Goal: Navigation & Orientation: Find specific page/section

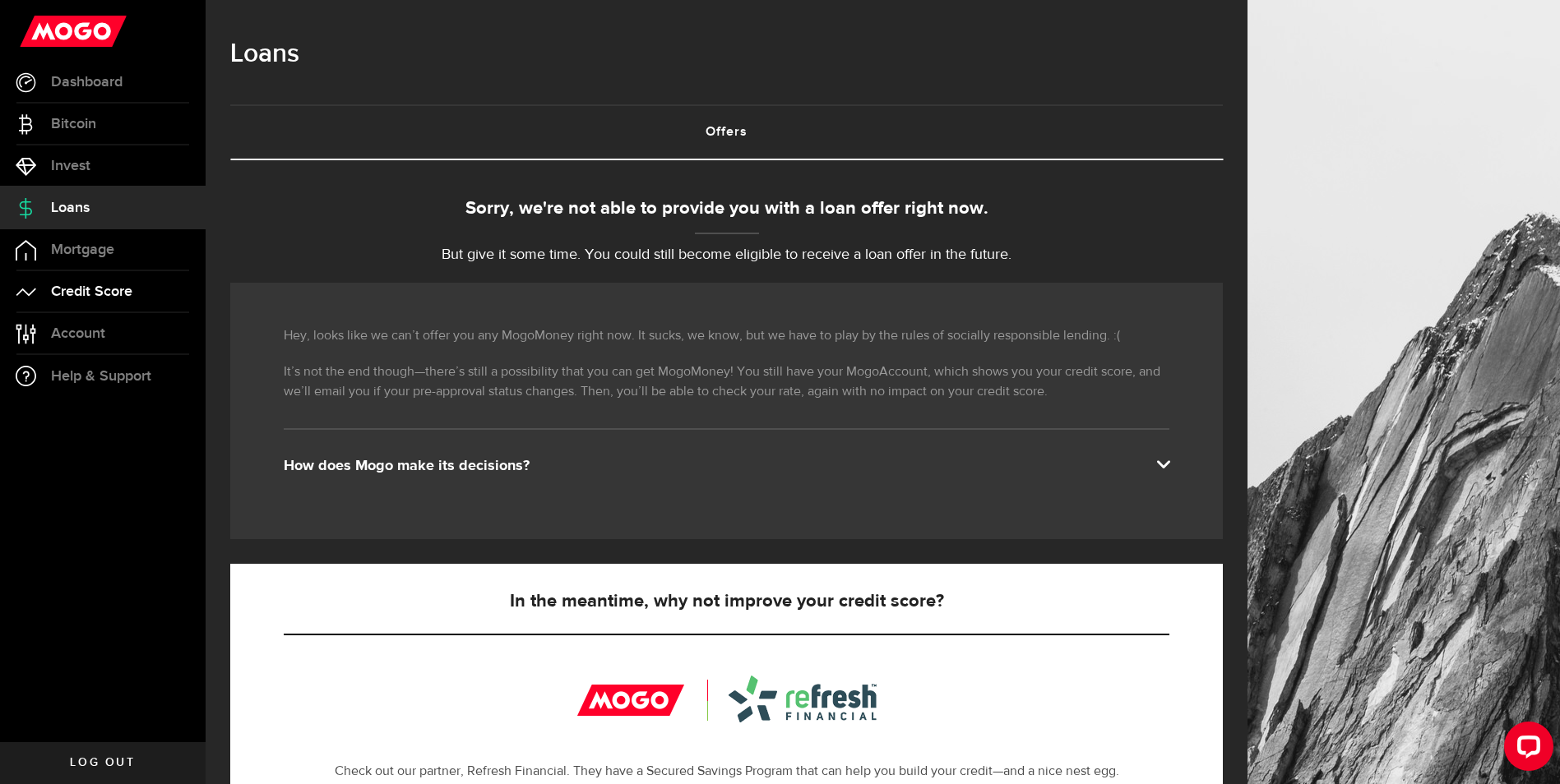
click at [110, 272] on link "Credit Score" at bounding box center [102, 291] width 205 height 41
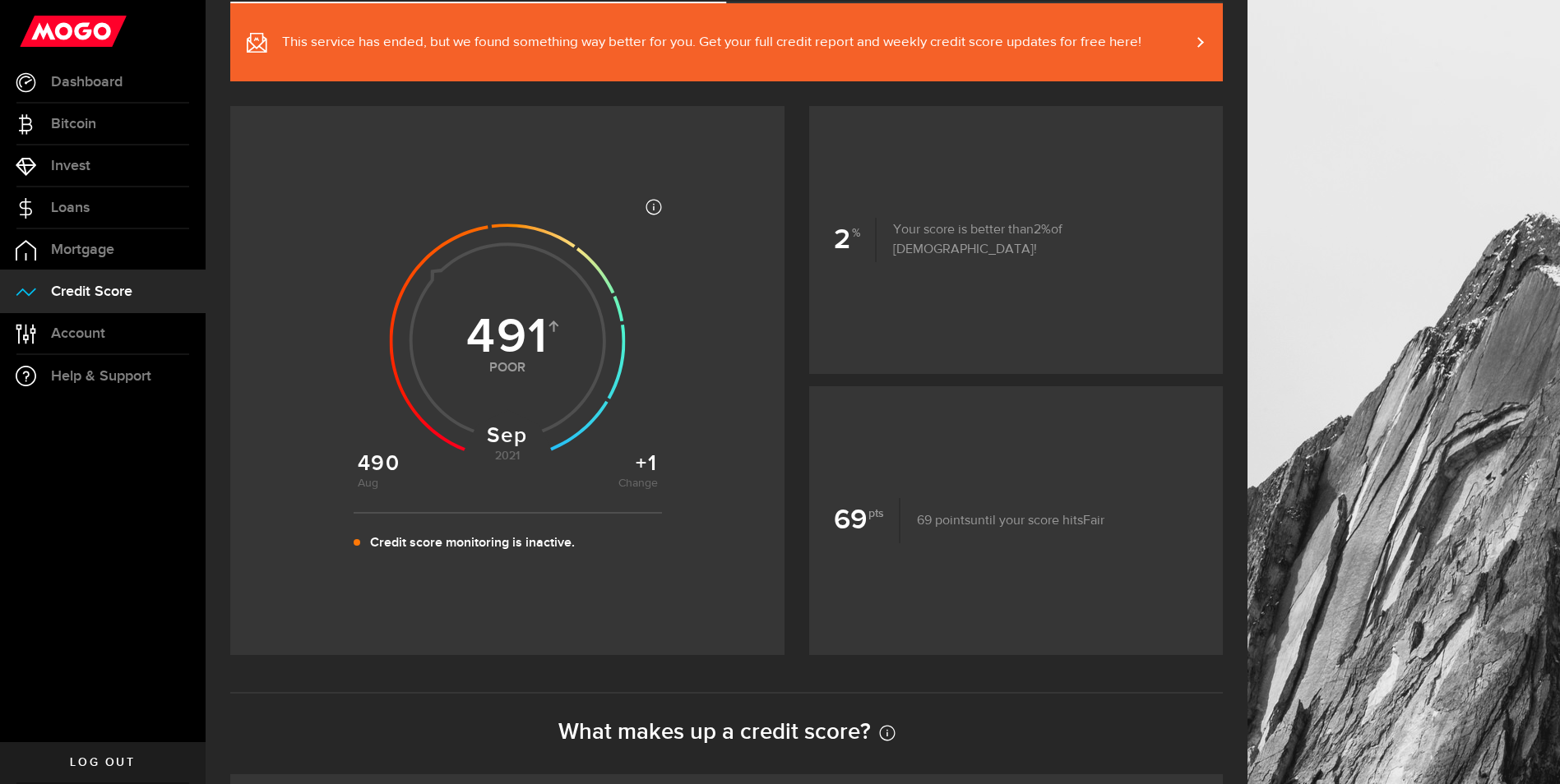
scroll to position [165, 0]
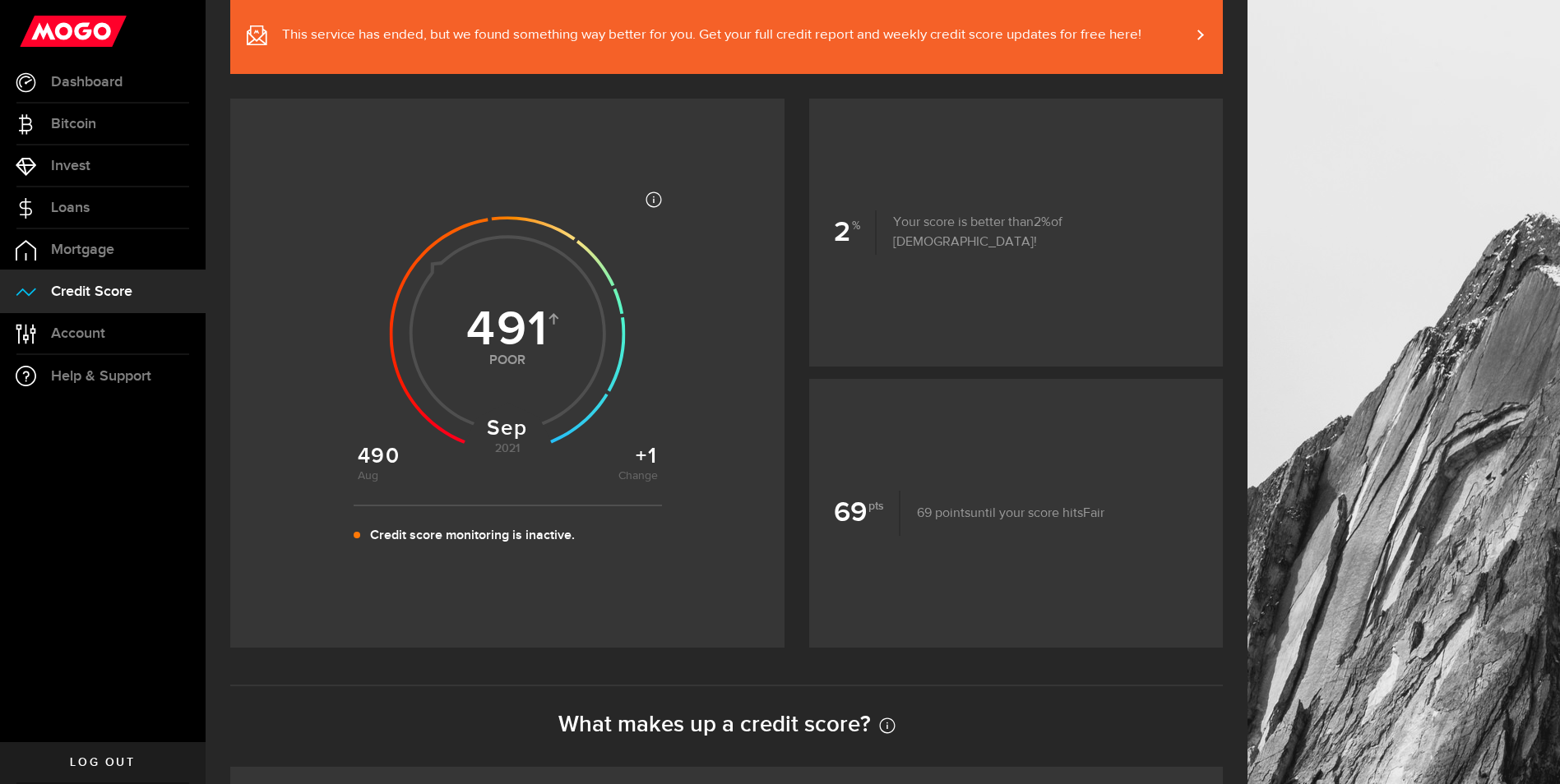
click at [1151, 30] on link "This service has ended, but we found something way better for you. Get your ful…" at bounding box center [726, 35] width 993 height 78
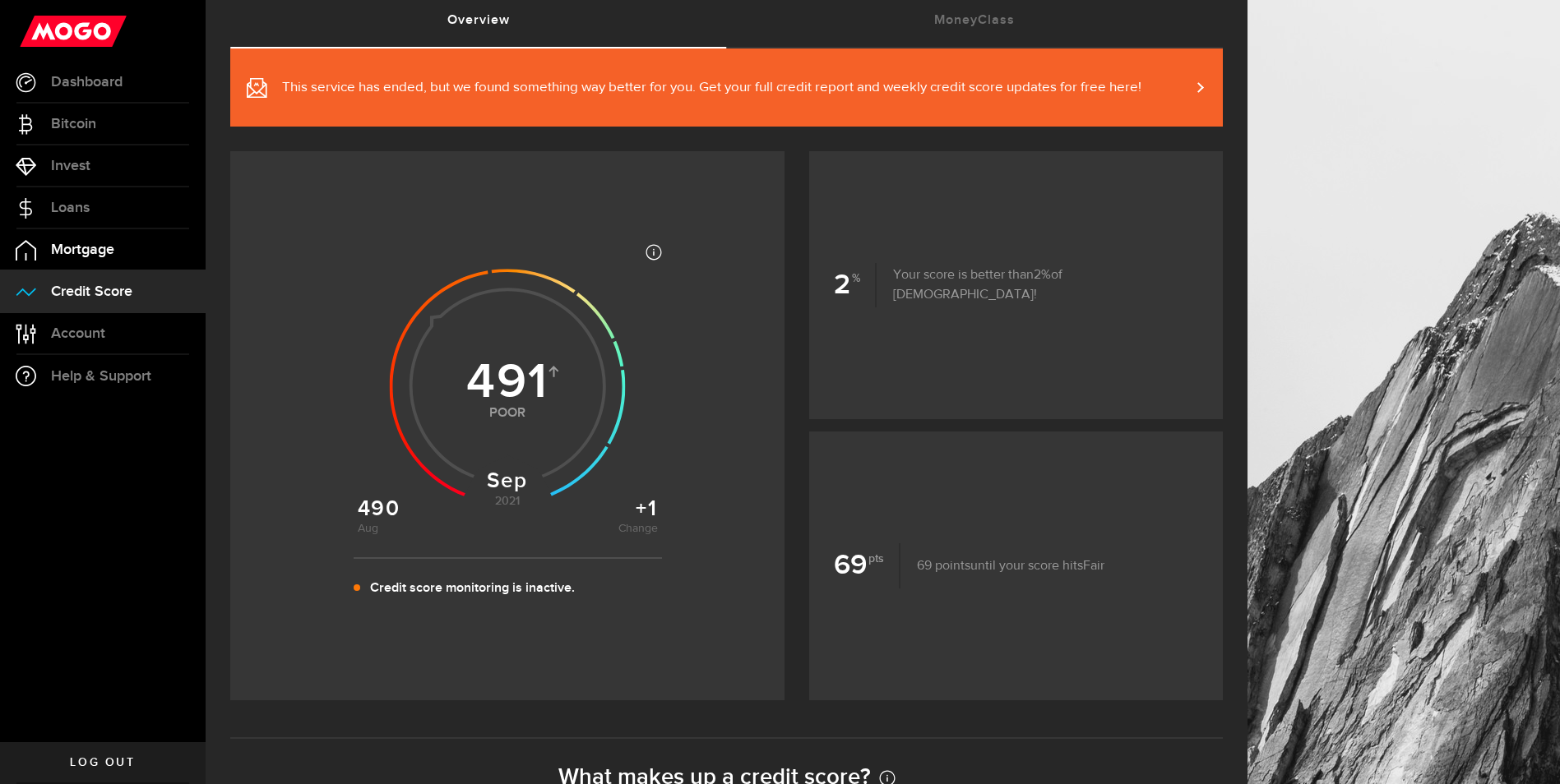
scroll to position [82, 0]
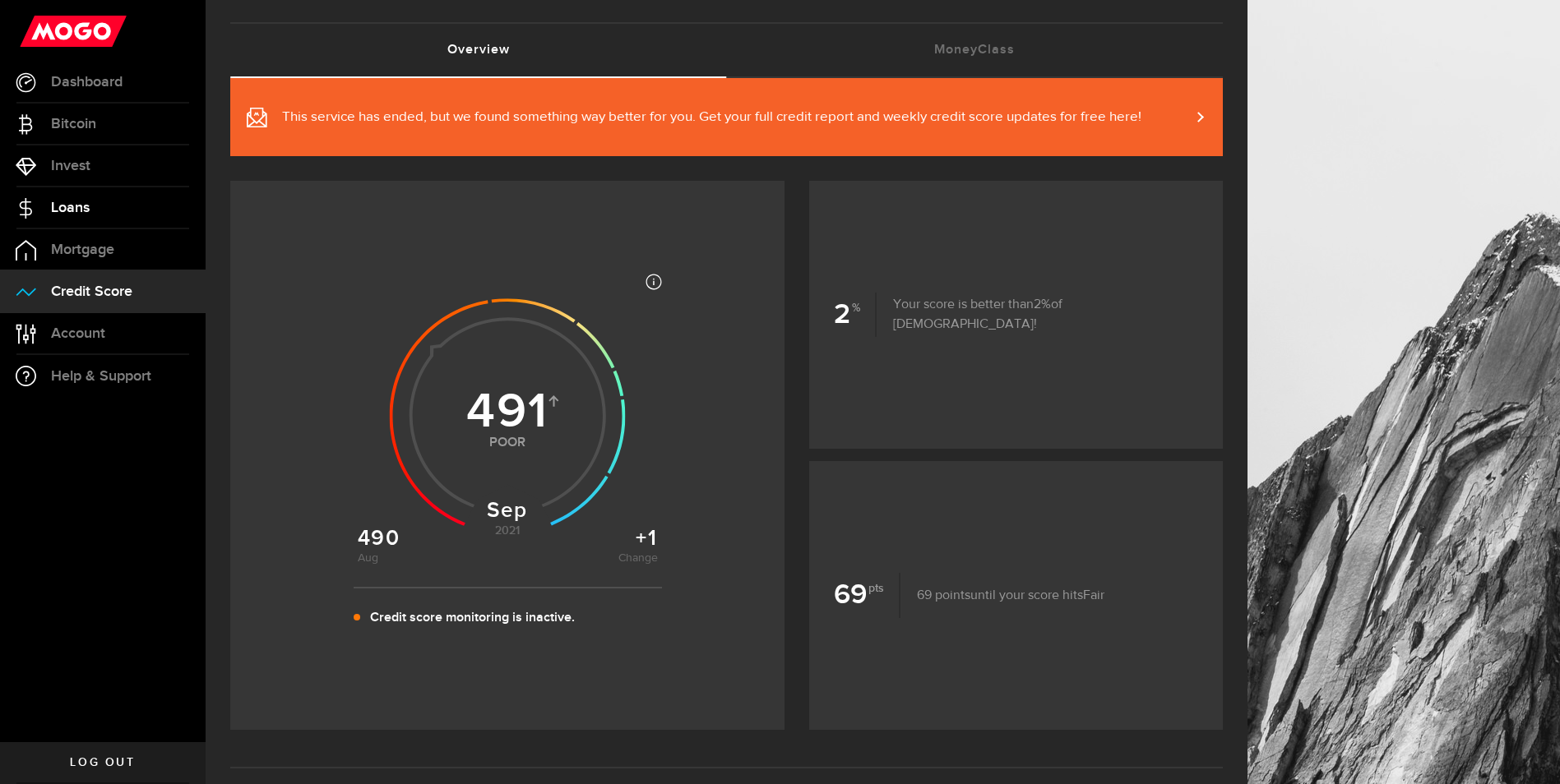
click at [93, 195] on link "Loans" at bounding box center [102, 207] width 205 height 41
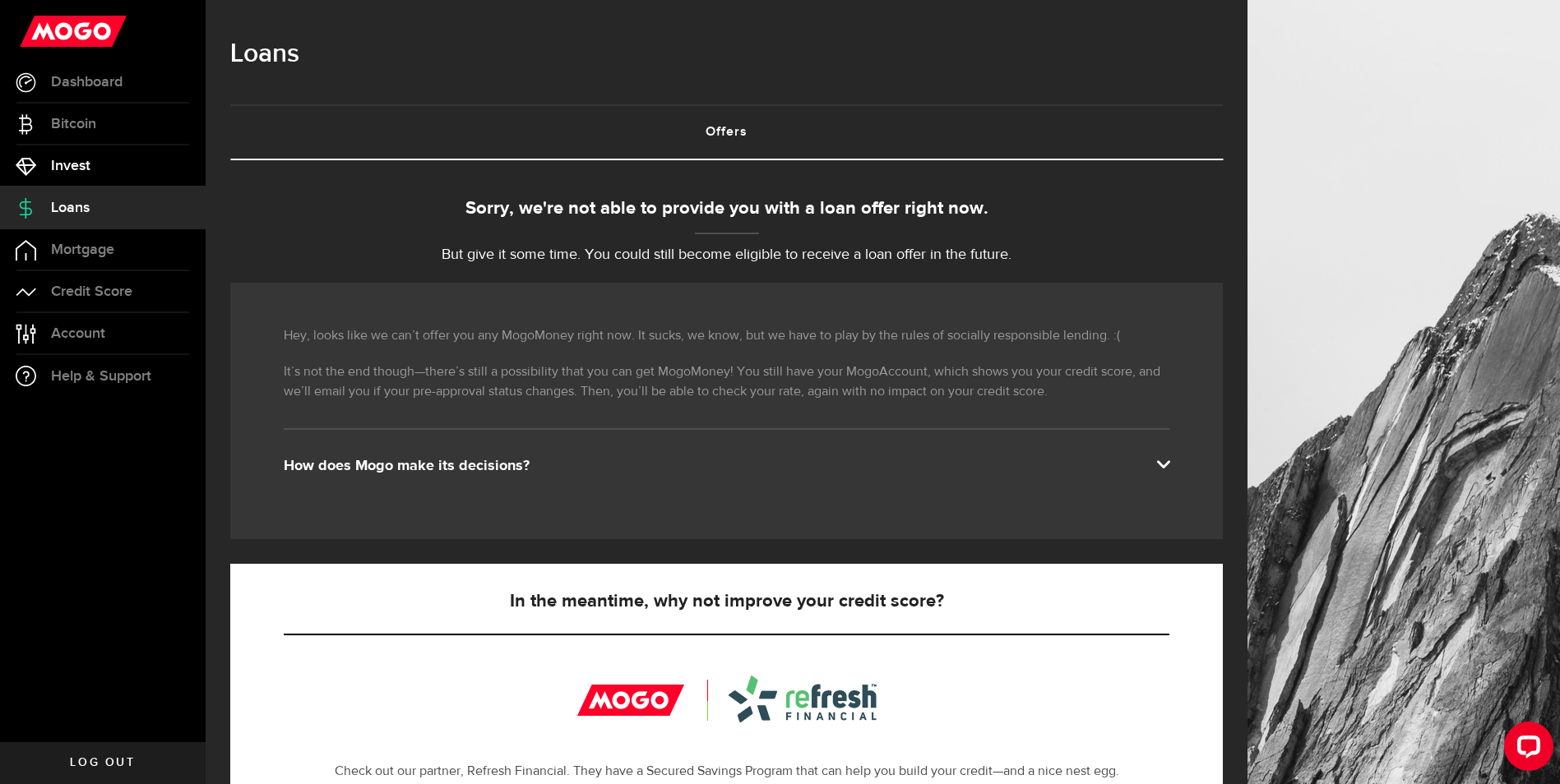
click at [98, 167] on link "Invest" at bounding box center [102, 166] width 205 height 41
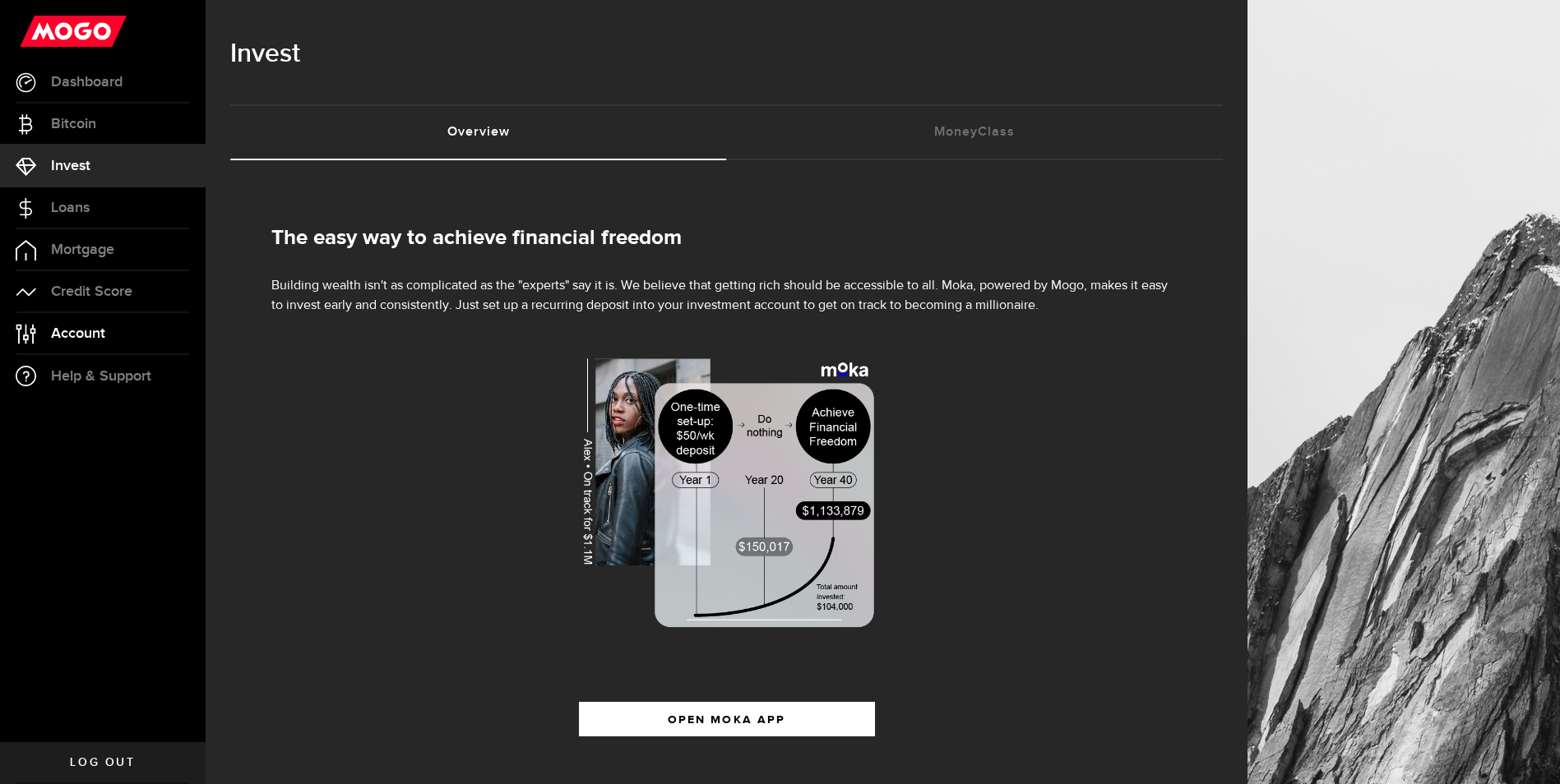
click at [99, 328] on span "Account" at bounding box center [77, 333] width 55 height 15
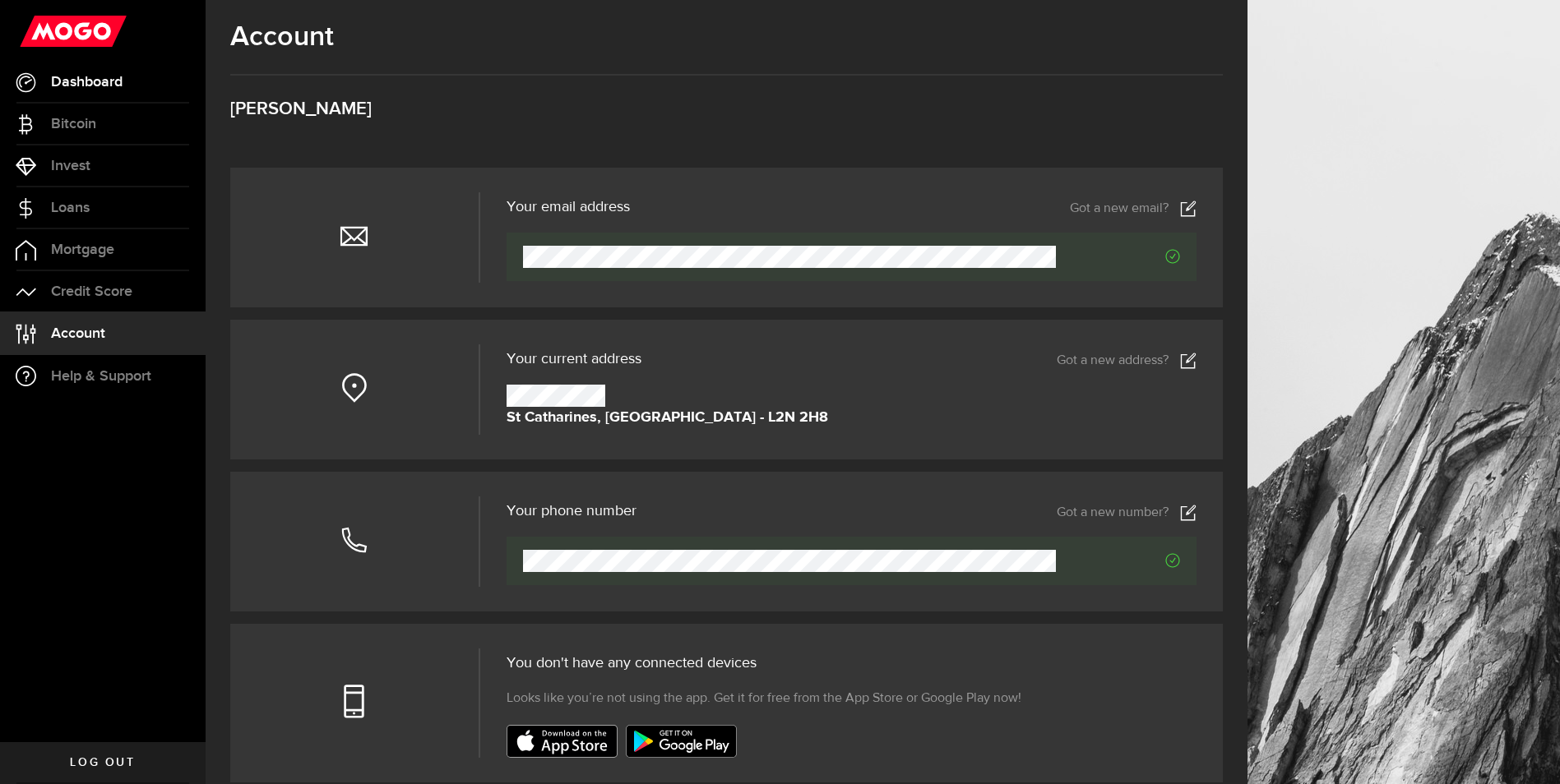
click at [111, 68] on link "Dashboard" at bounding box center [102, 81] width 205 height 41
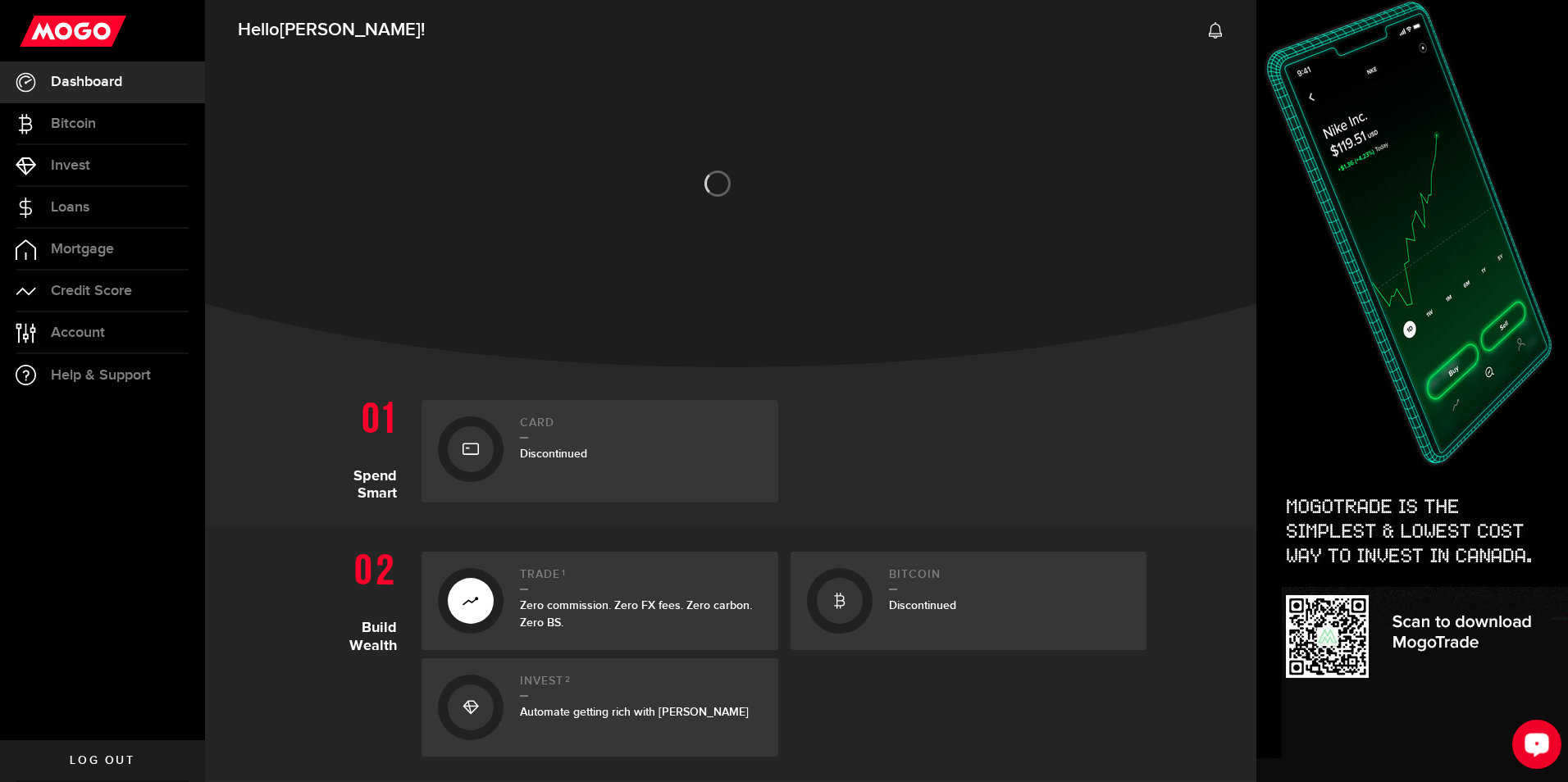
click at [1535, 753] on div "Open LiveChat chat widget" at bounding box center [1536, 743] width 28 height 28
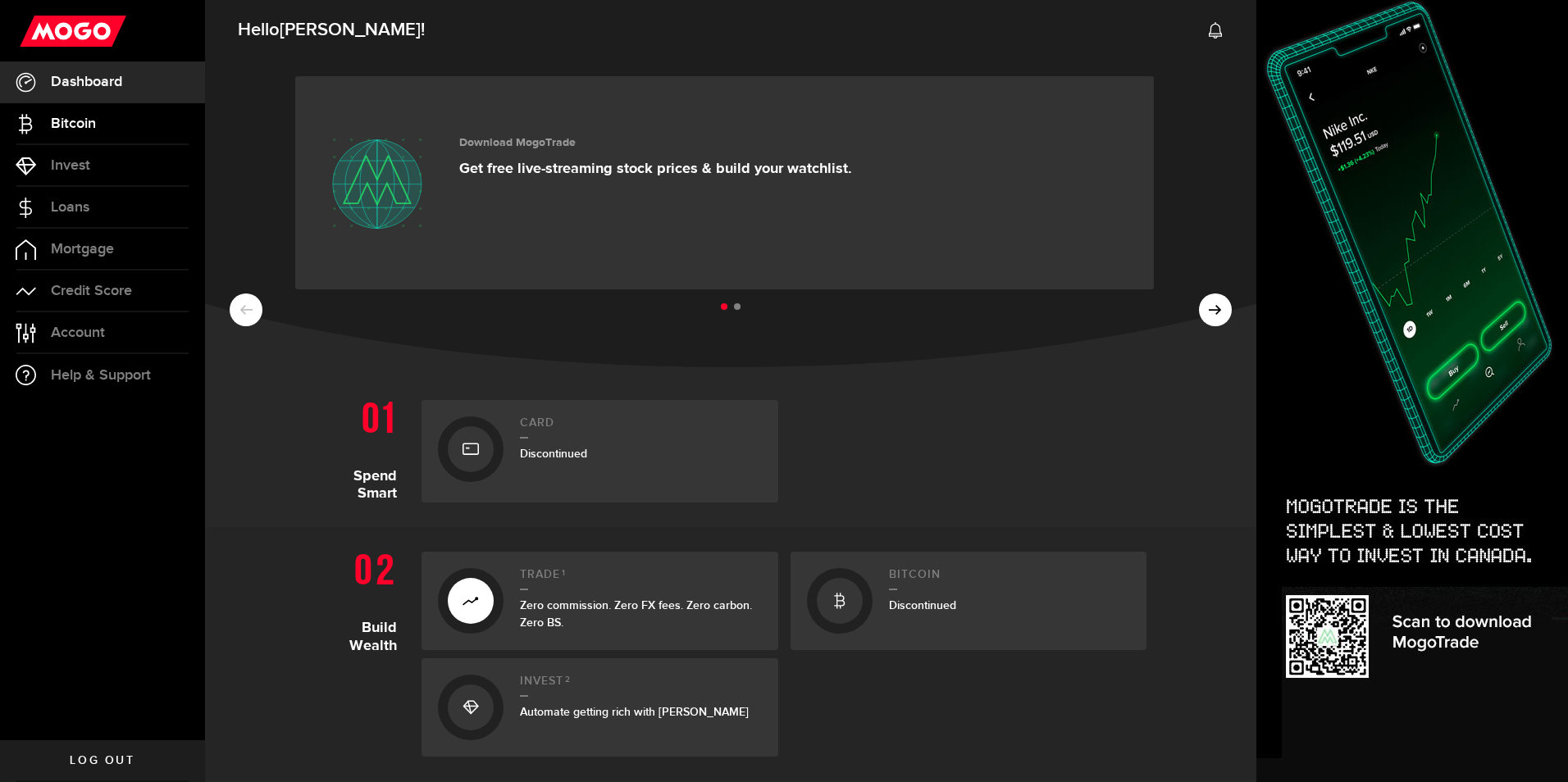
click at [92, 135] on link "Bitcoin" at bounding box center [102, 123] width 205 height 41
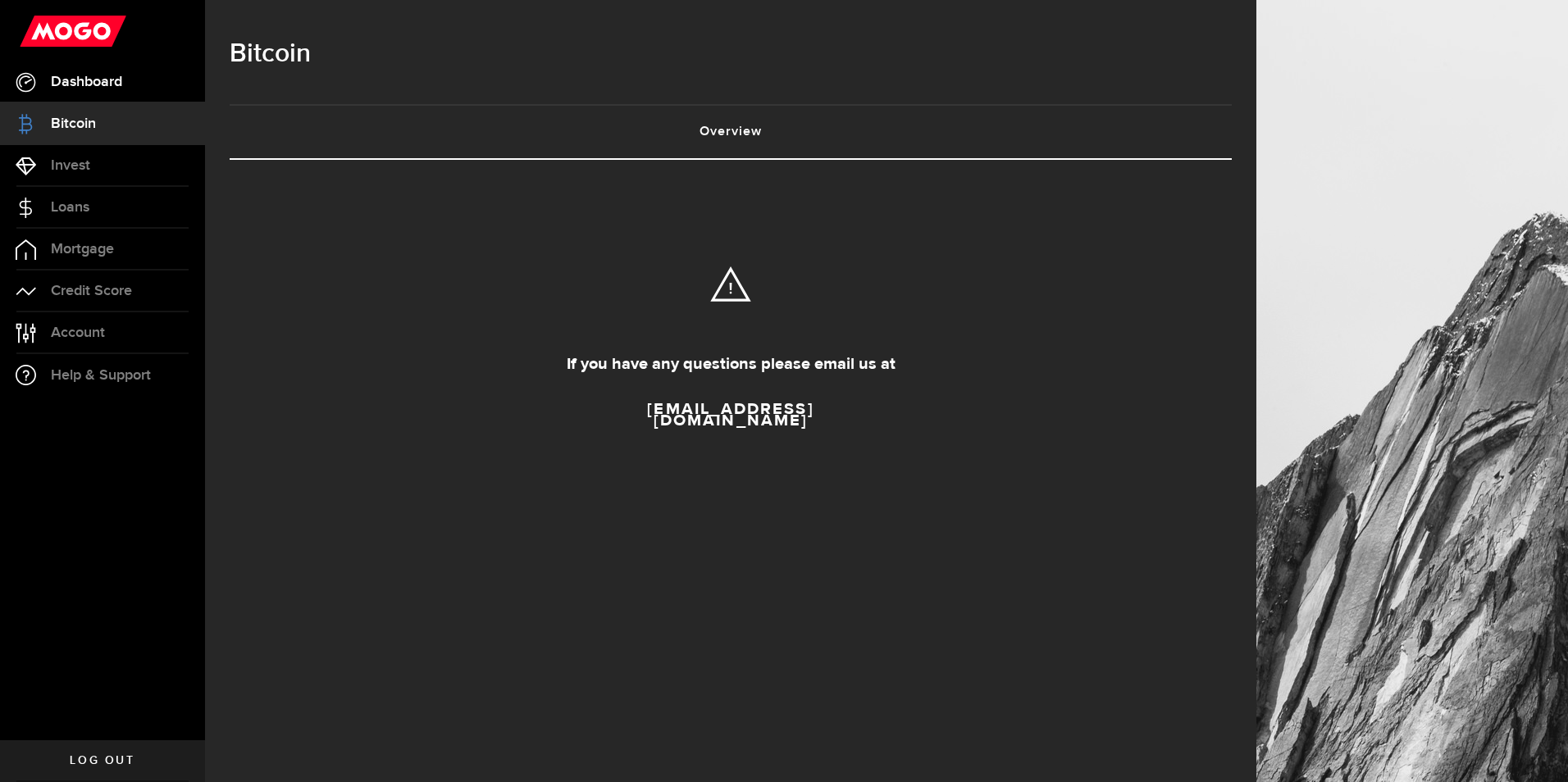
click at [118, 80] on span "Dashboard" at bounding box center [86, 81] width 71 height 15
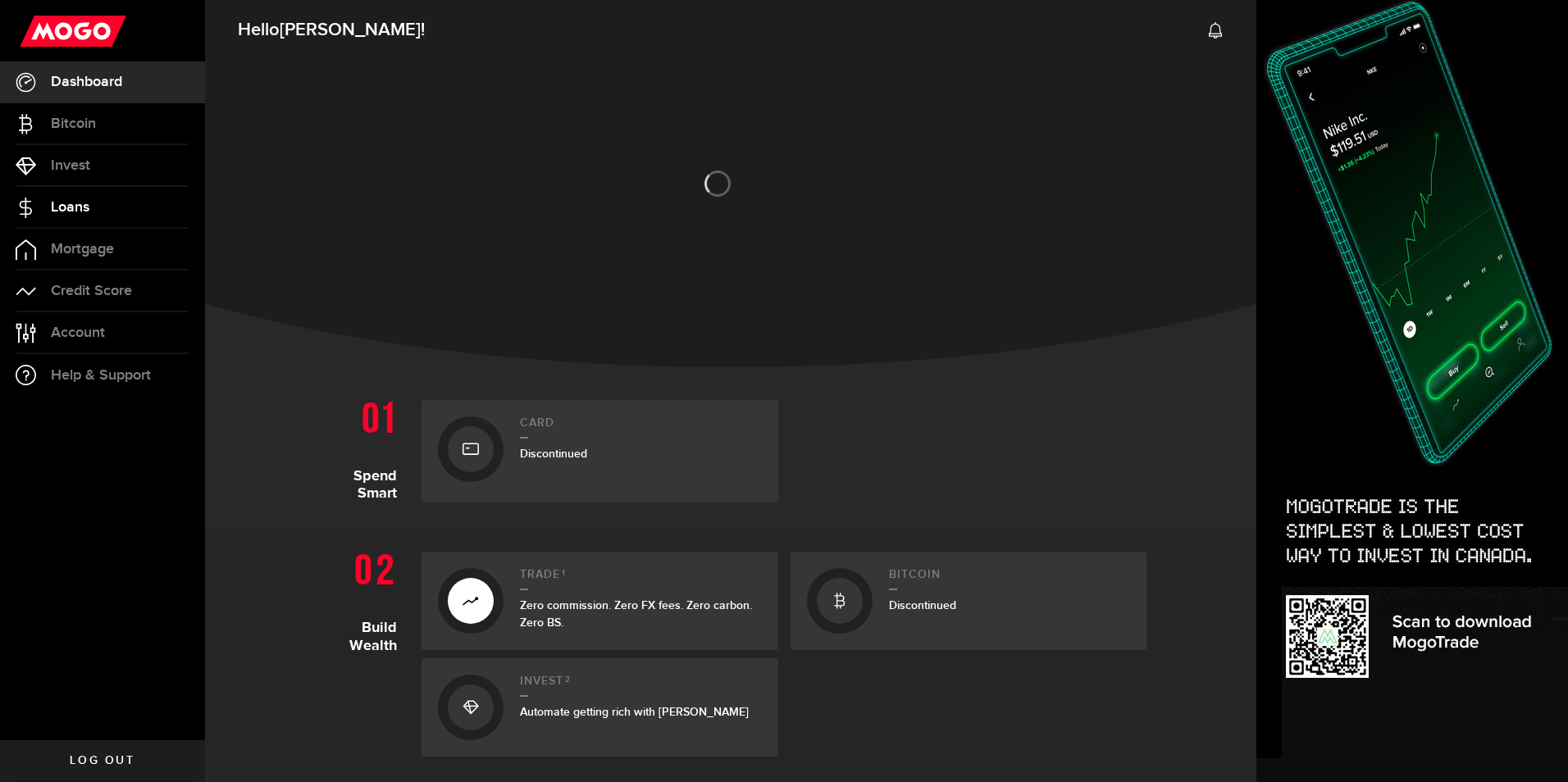
click at [89, 214] on span "Loans" at bounding box center [69, 207] width 39 height 15
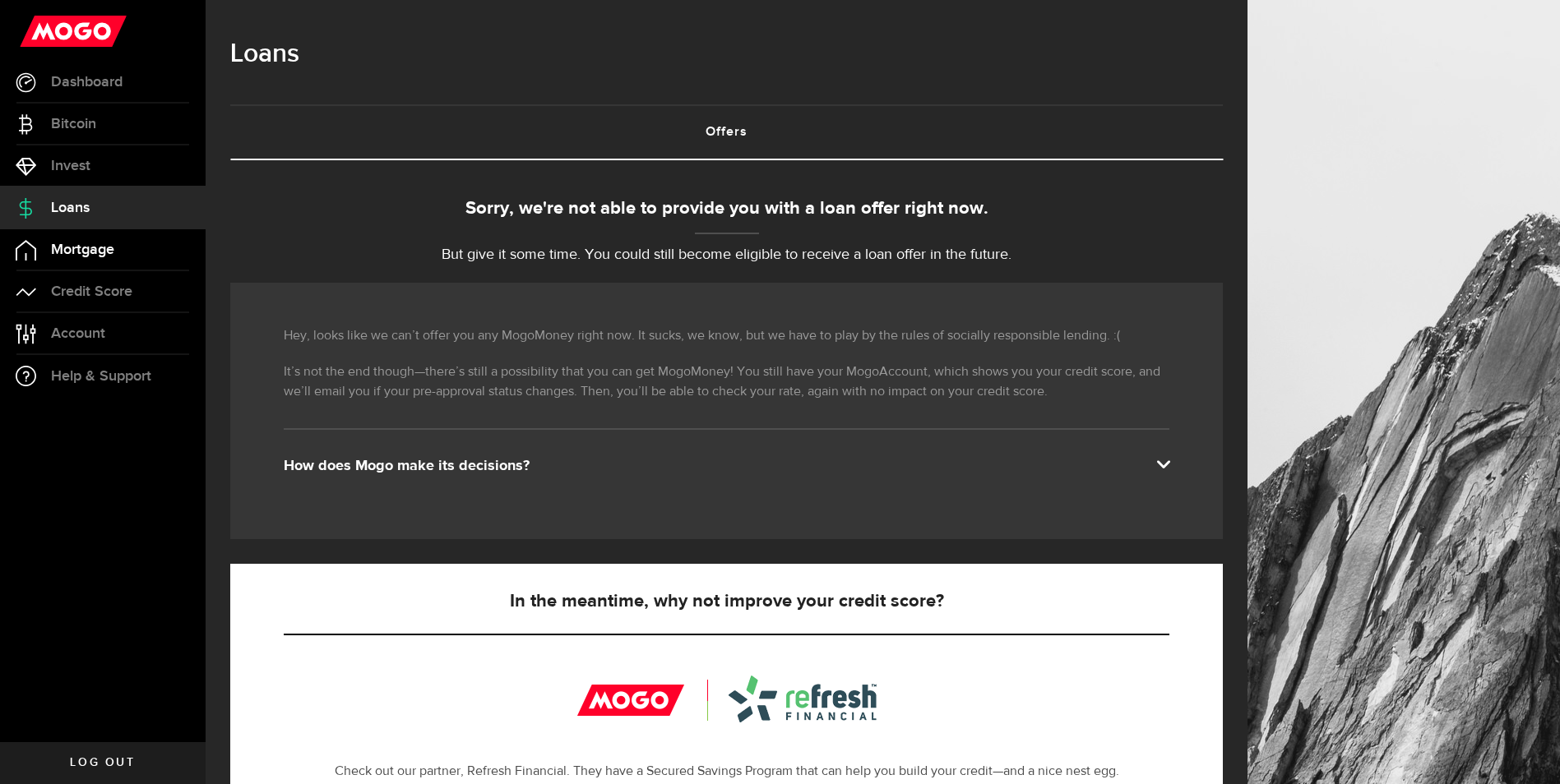
click at [129, 270] on li "Mortgage Mortgage" at bounding box center [102, 250] width 205 height 42
click at [112, 263] on link "Mortgage" at bounding box center [102, 249] width 205 height 41
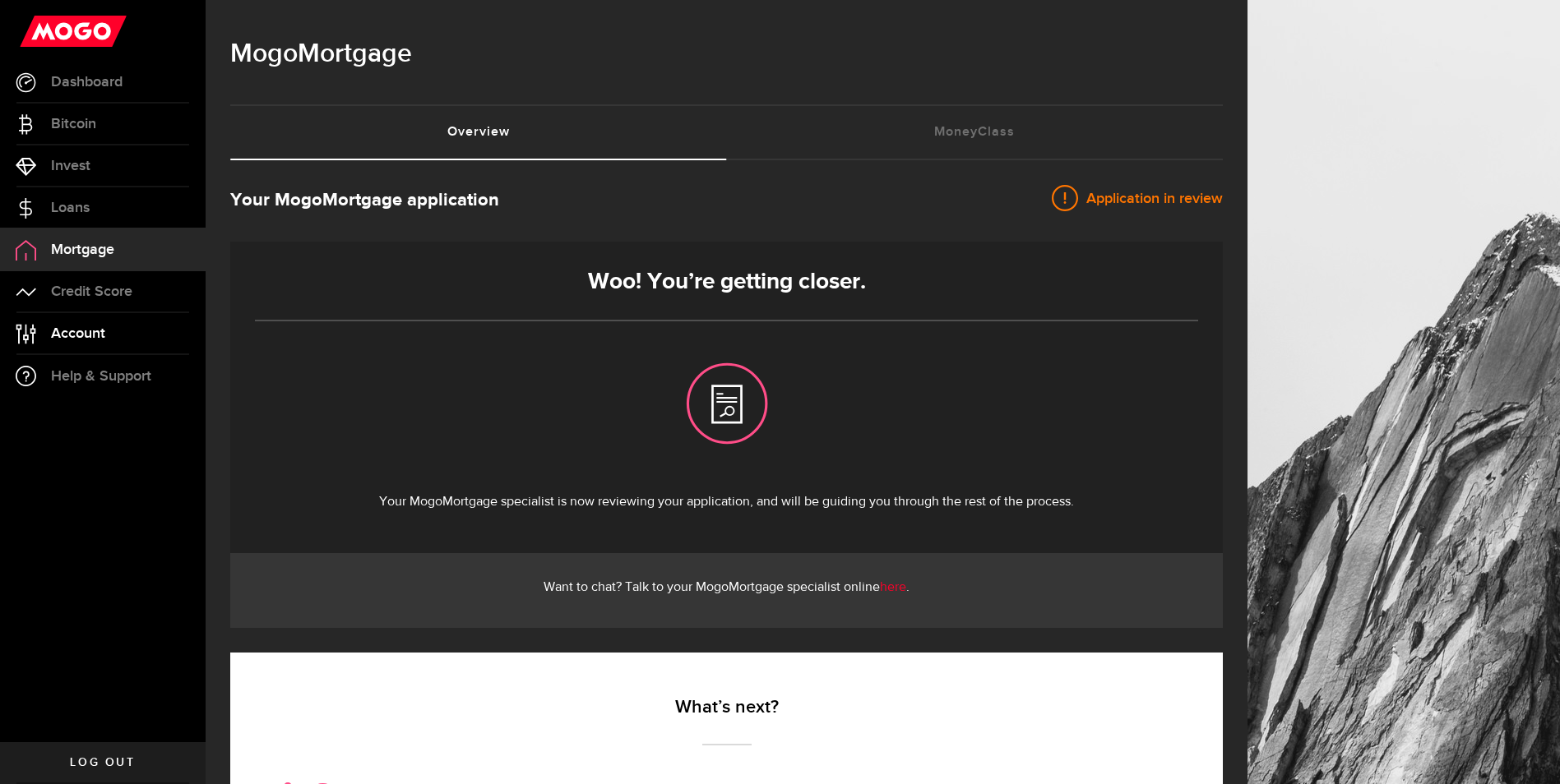
click at [93, 335] on span "Account" at bounding box center [77, 333] width 55 height 15
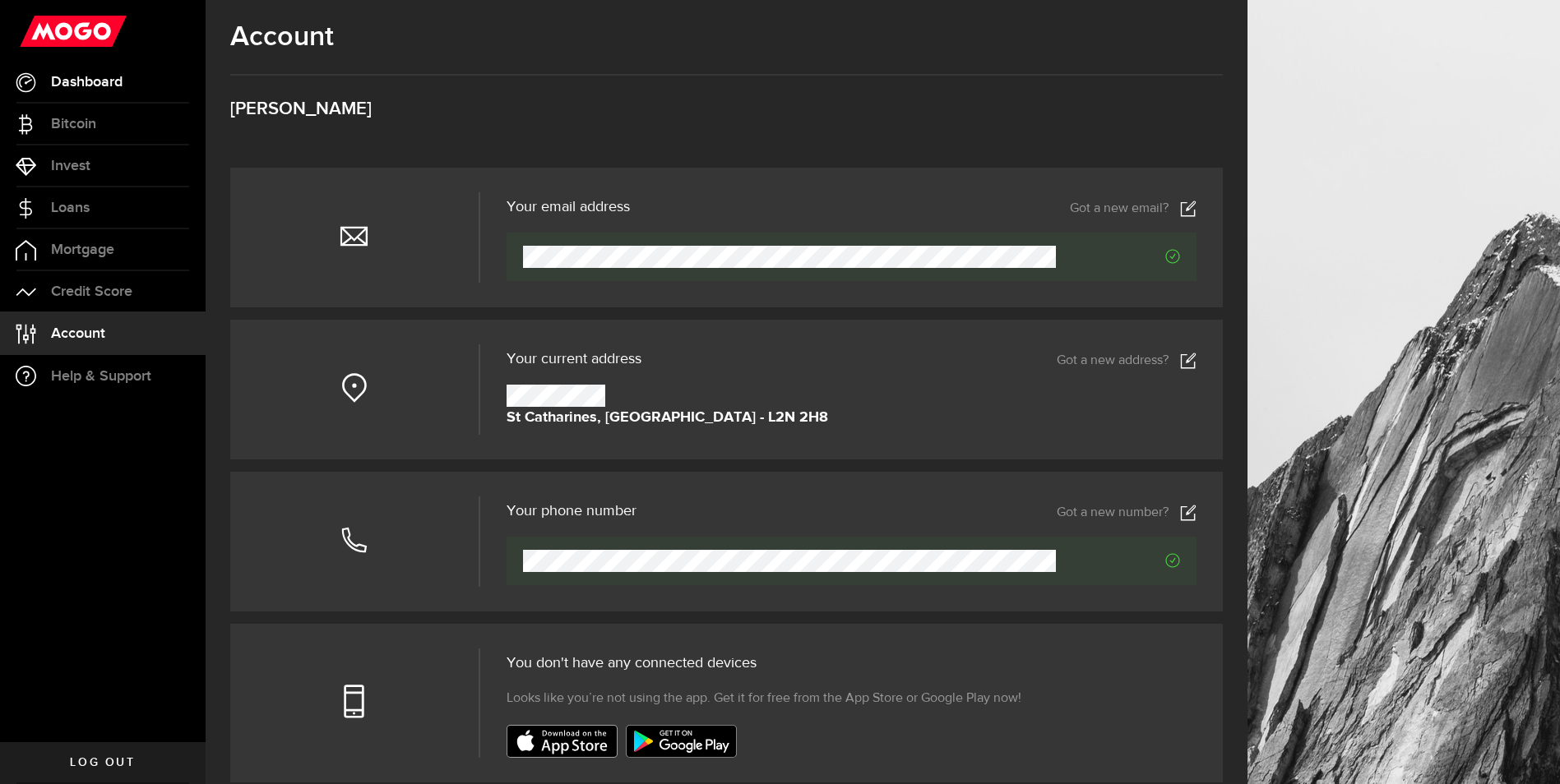
click at [84, 80] on span "Dashboard" at bounding box center [86, 81] width 71 height 15
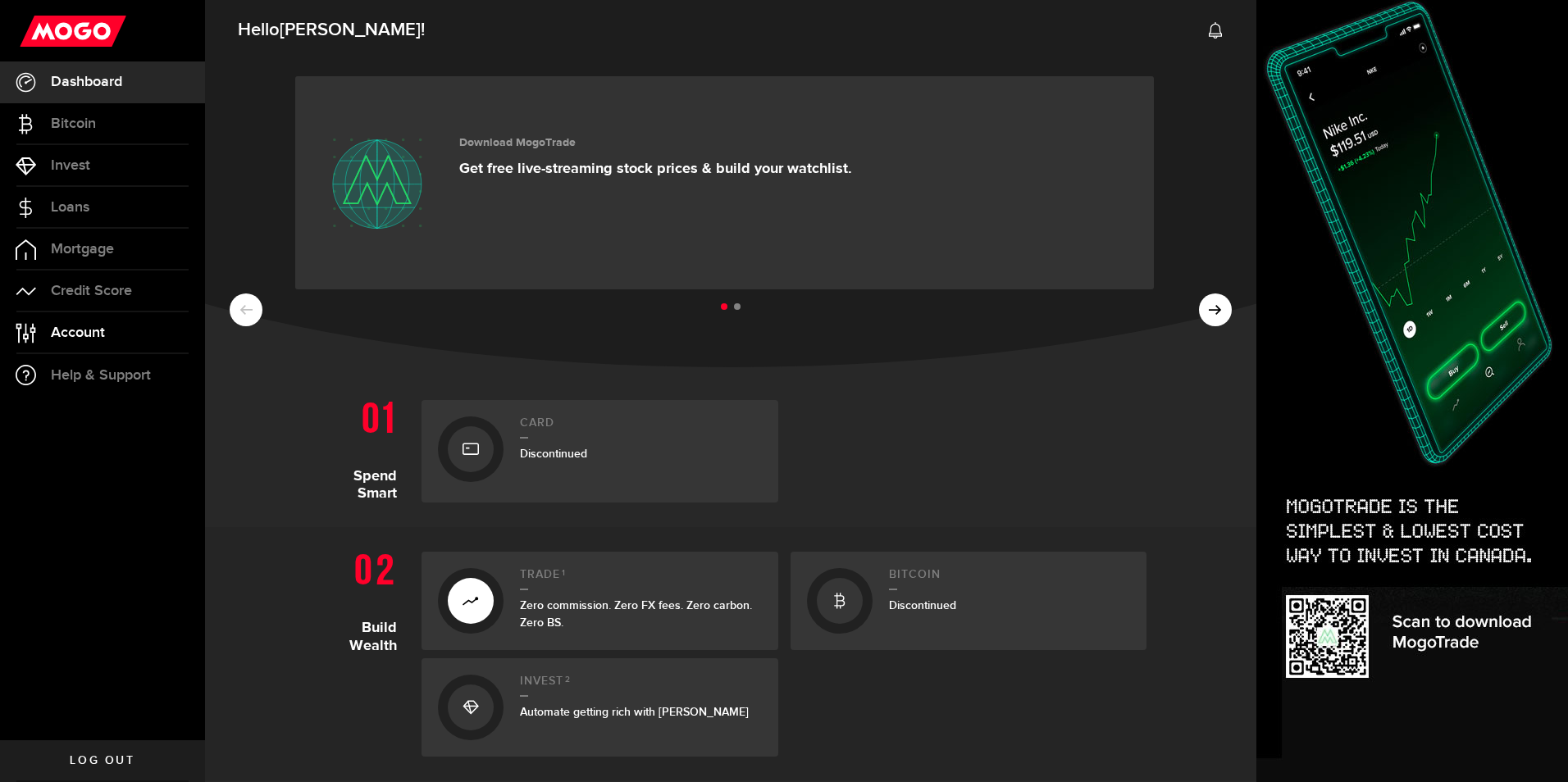
click at [103, 337] on span "Account" at bounding box center [77, 332] width 54 height 15
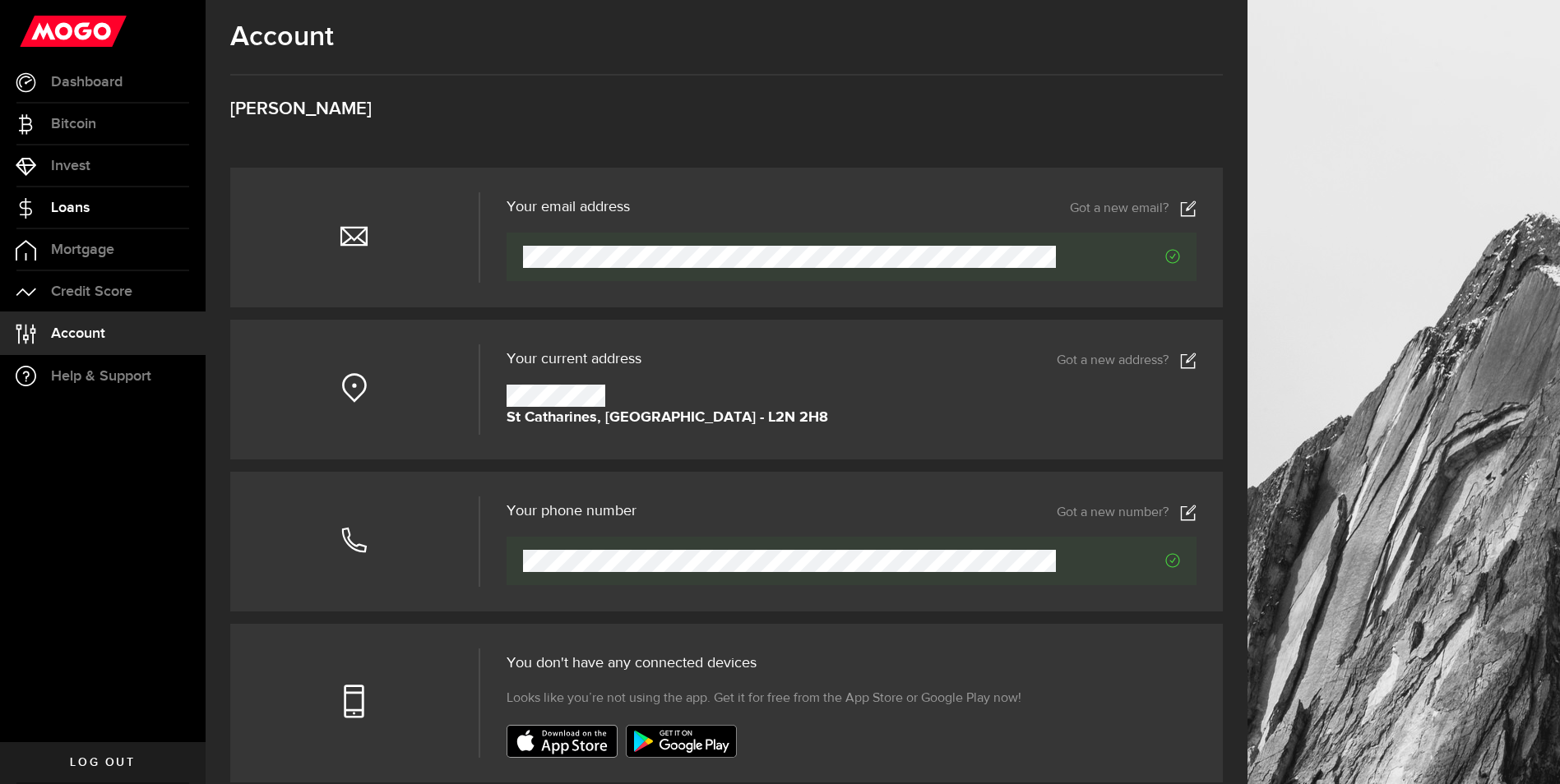
click at [94, 215] on link "Loans" at bounding box center [102, 207] width 205 height 41
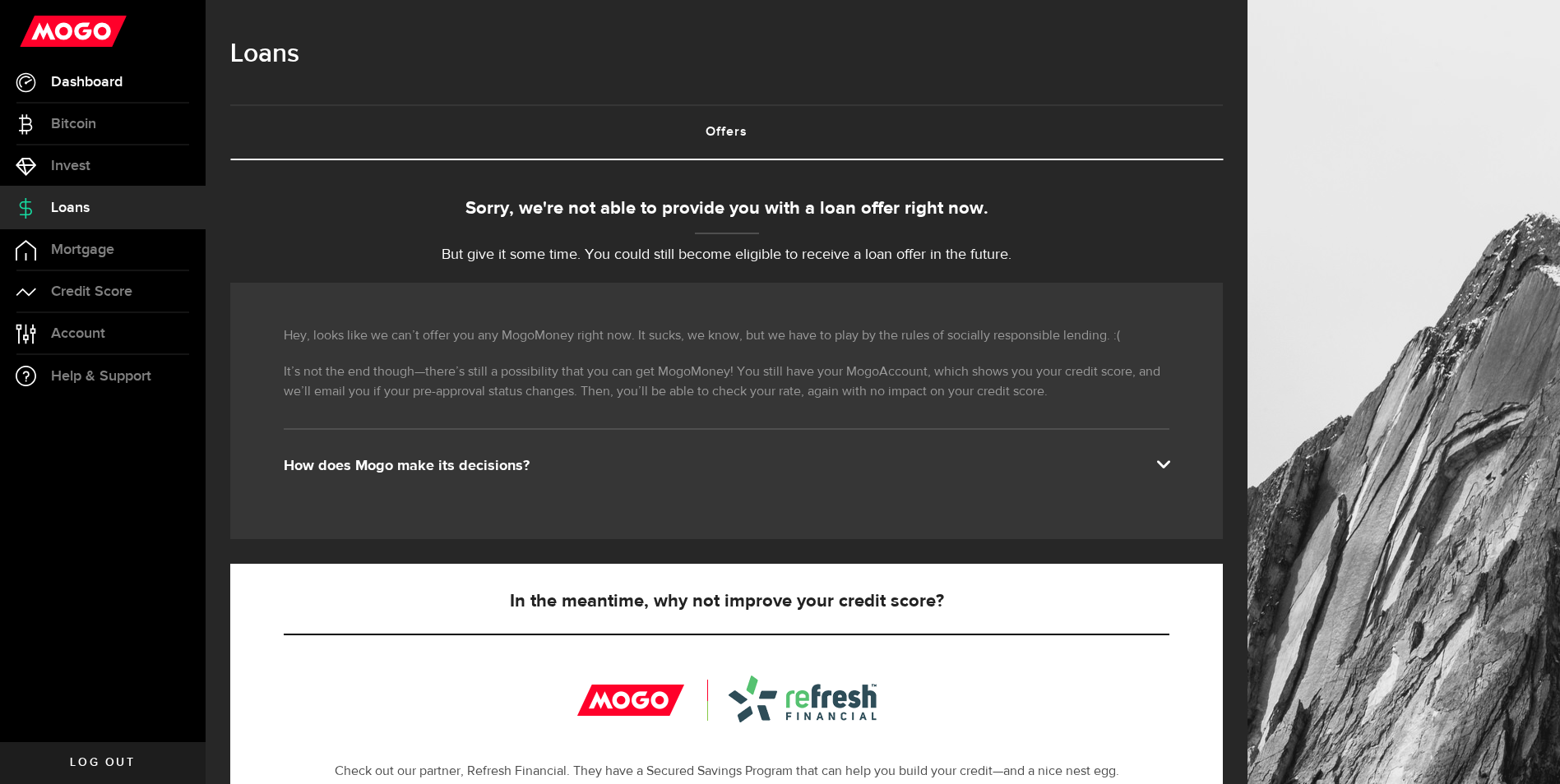
click at [73, 74] on span "Dashboard" at bounding box center [86, 81] width 71 height 15
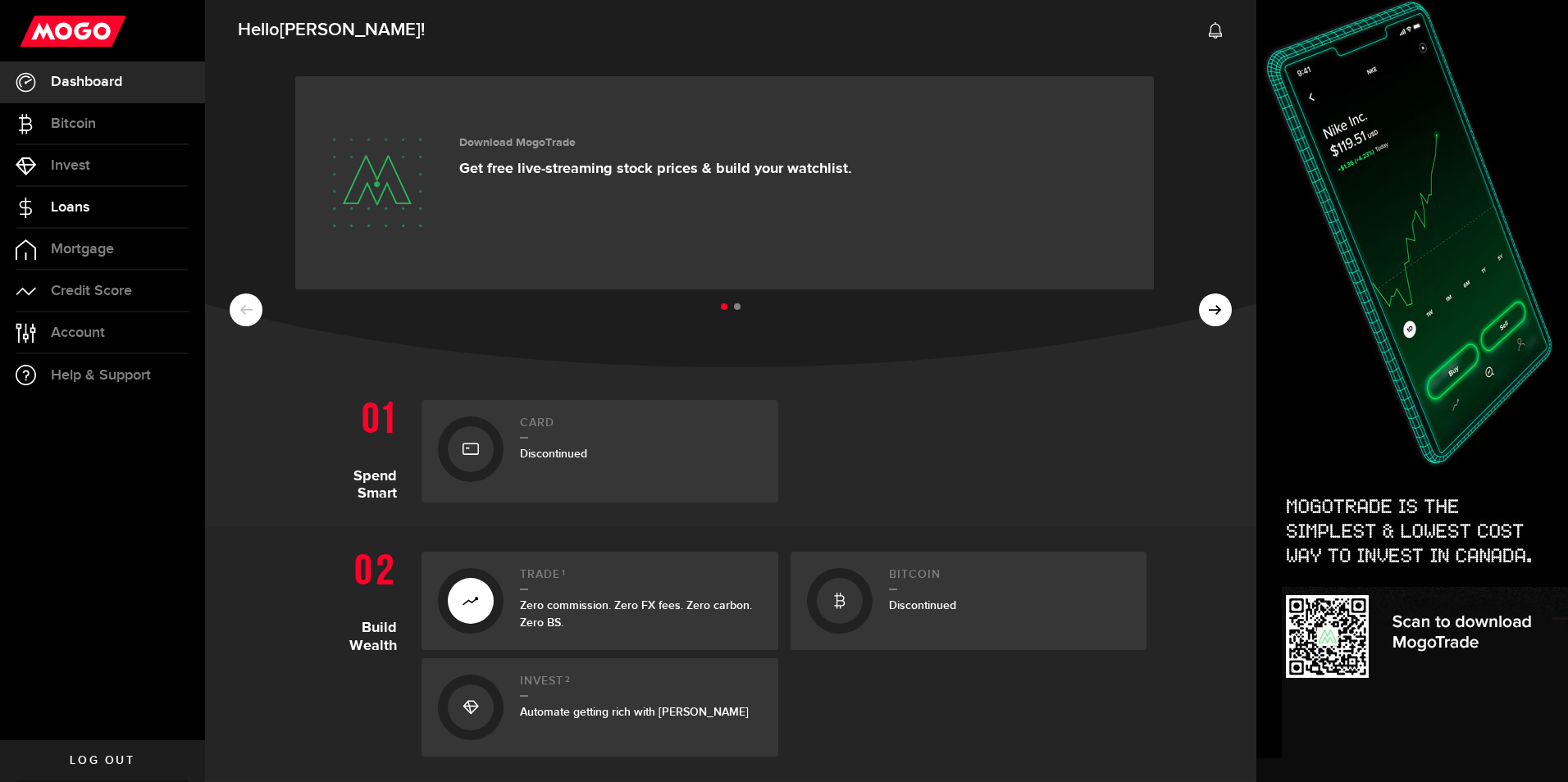
click at [95, 195] on link "Loans" at bounding box center [102, 207] width 205 height 41
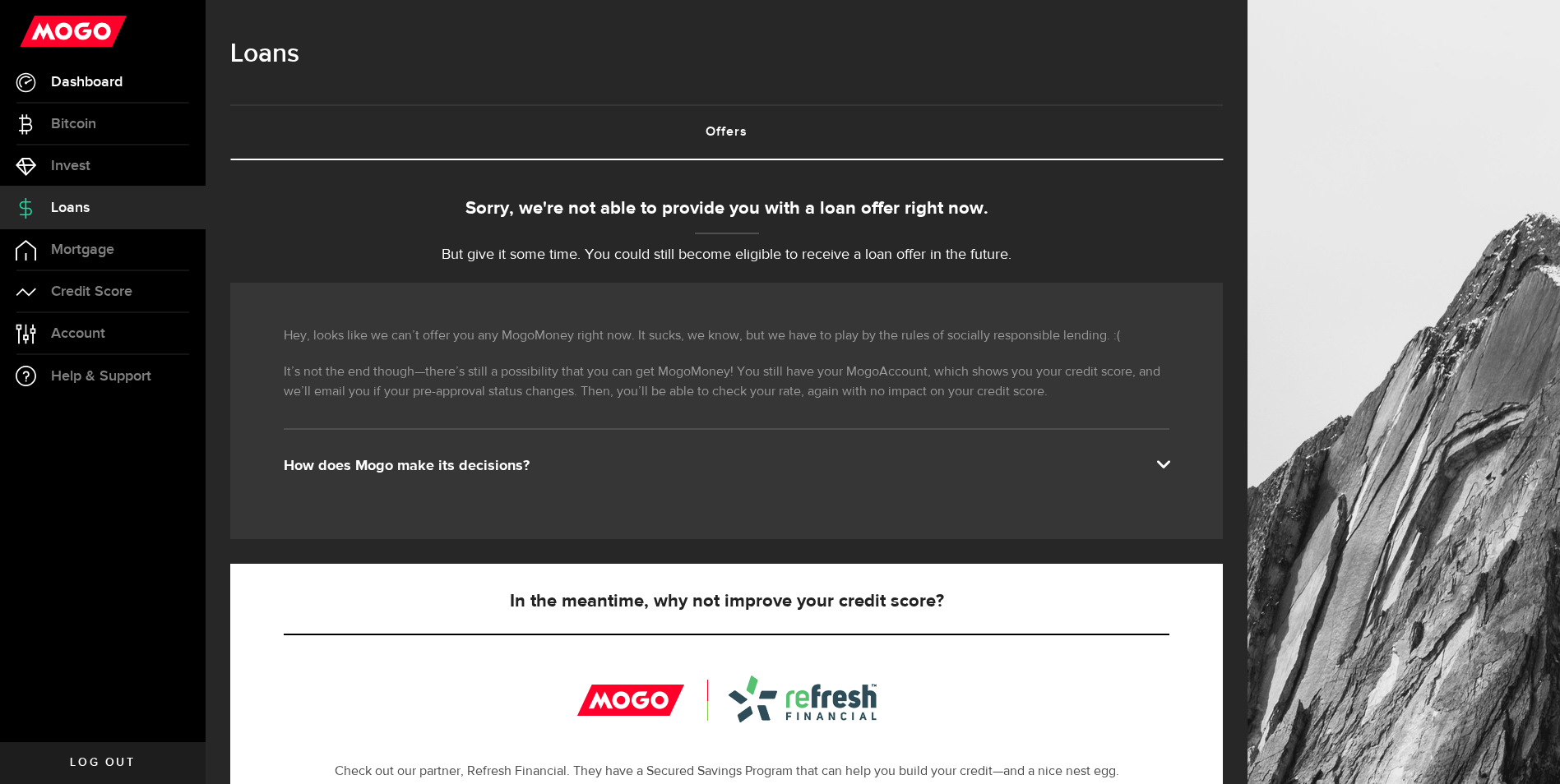
click at [82, 77] on span "Dashboard" at bounding box center [86, 81] width 71 height 15
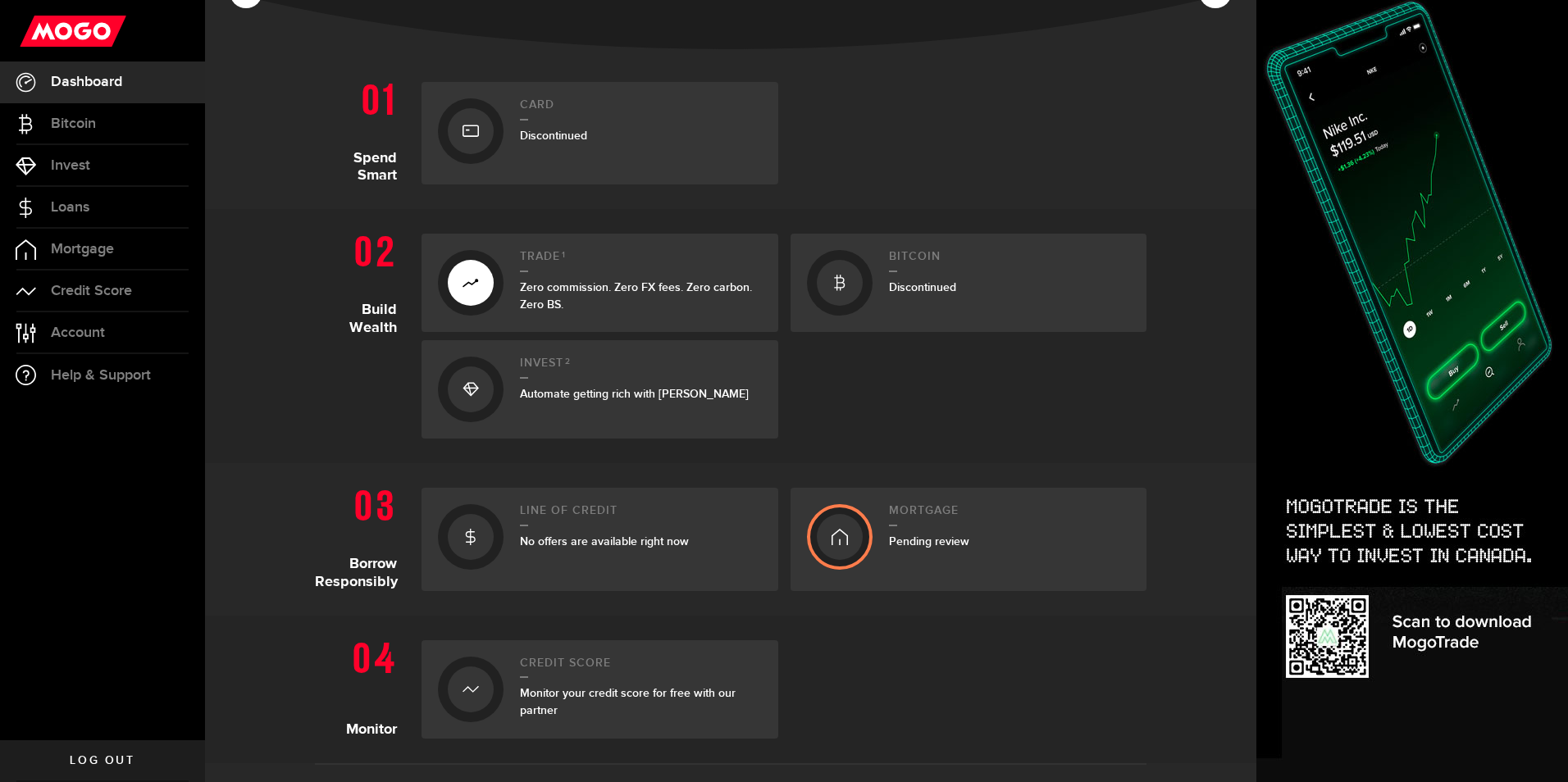
scroll to position [164, 0]
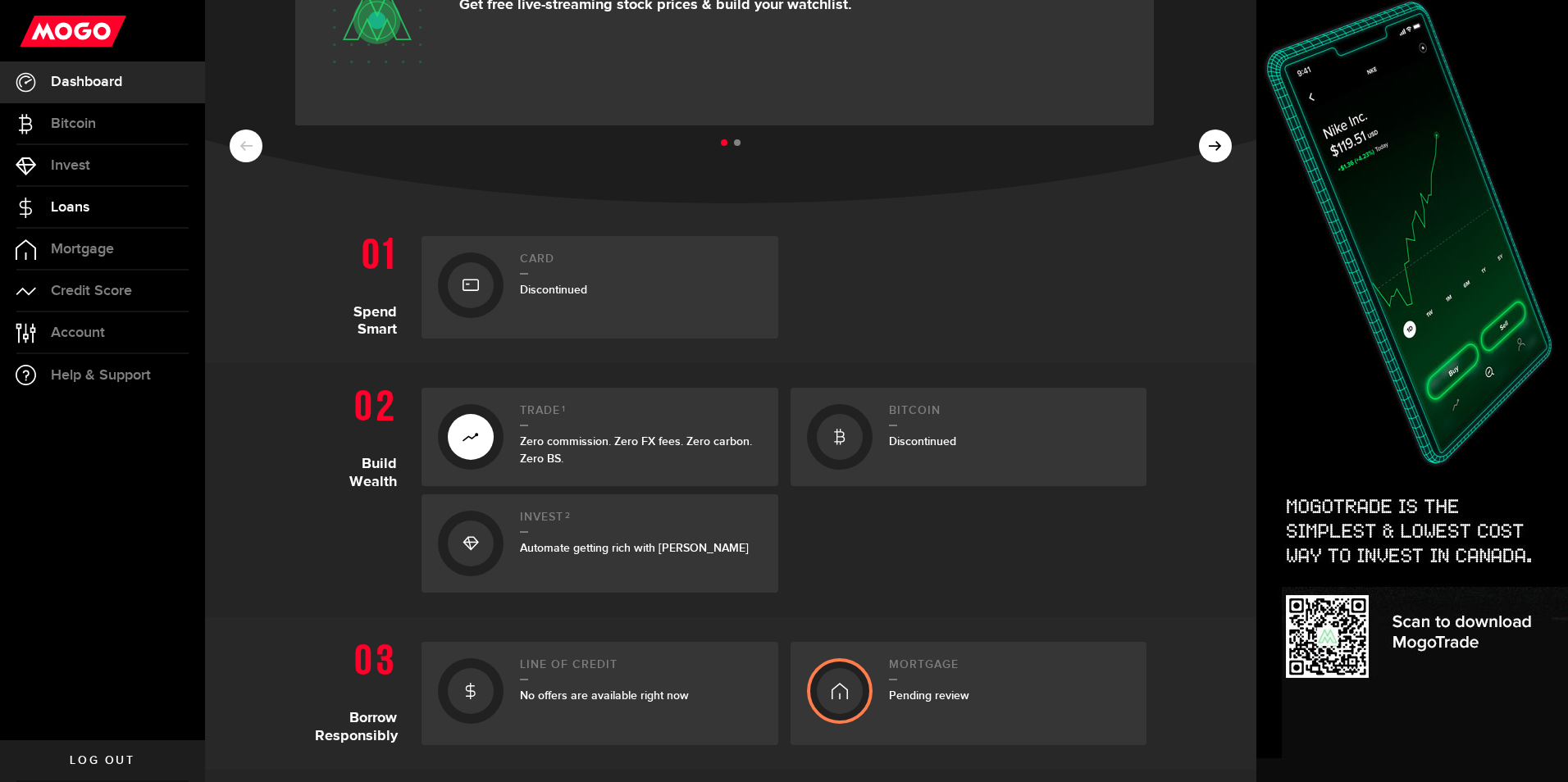
click at [123, 217] on link "Loans" at bounding box center [102, 207] width 205 height 41
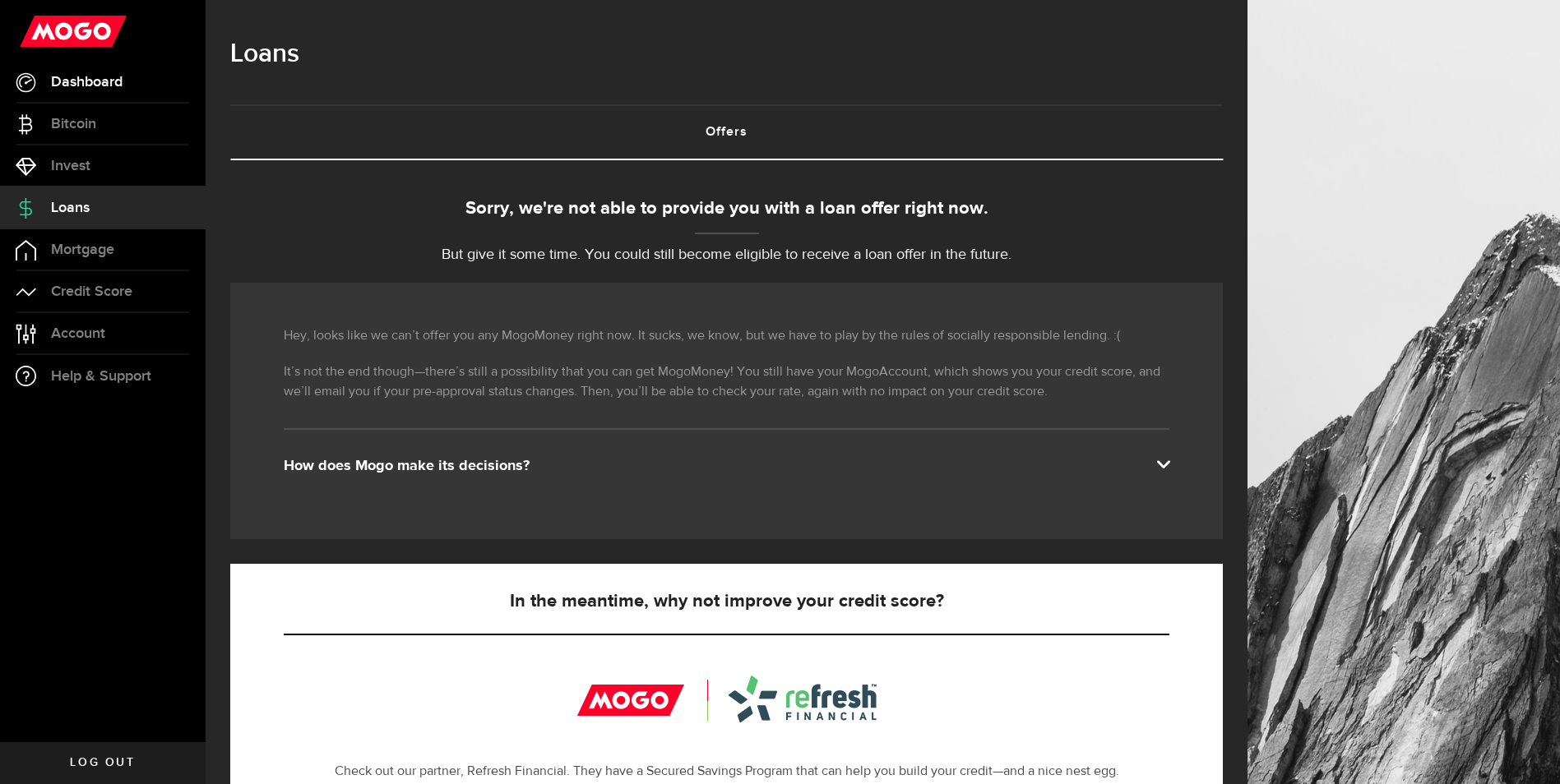
click at [135, 97] on link "Dashboard" at bounding box center [102, 81] width 205 height 41
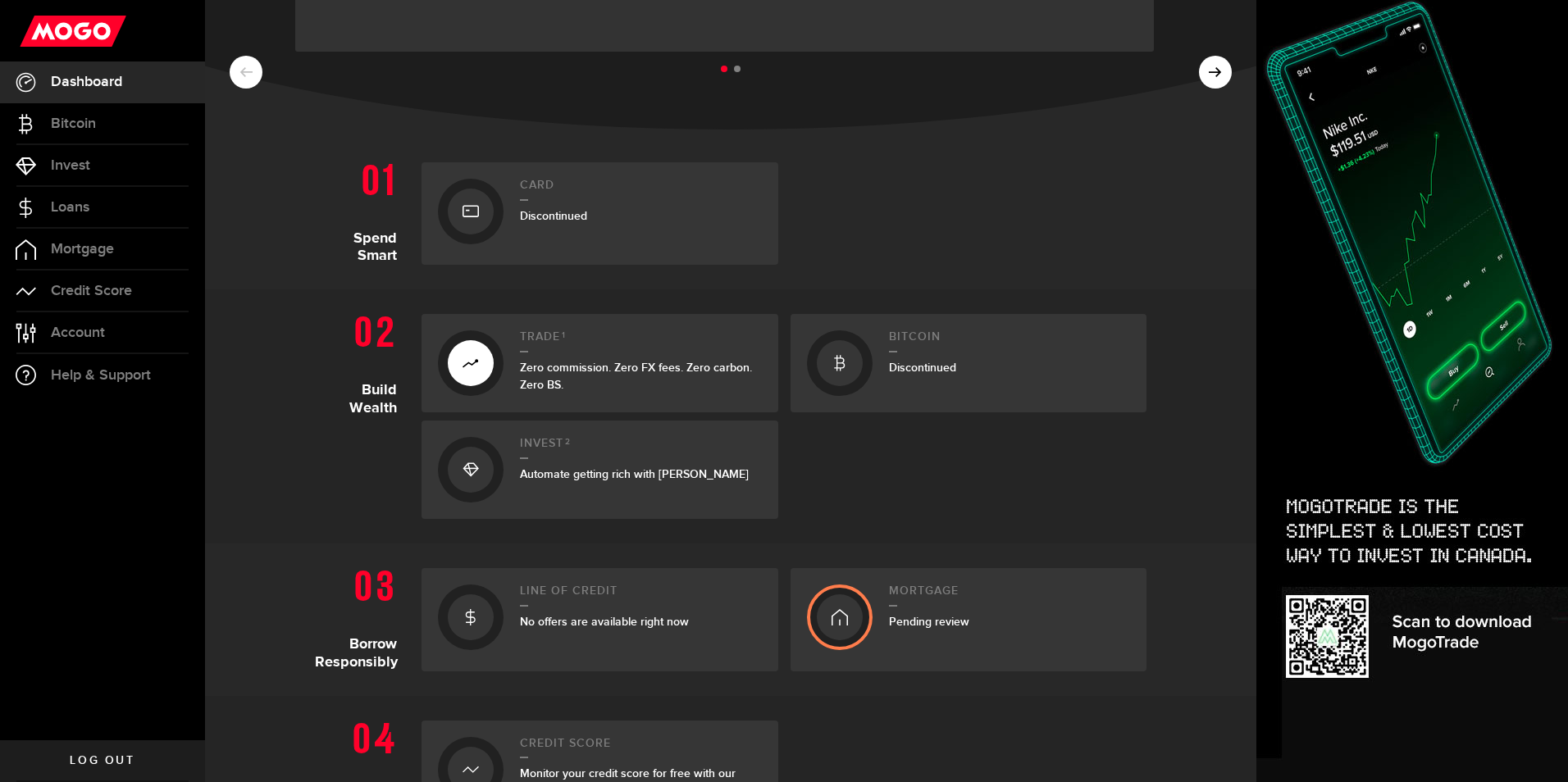
scroll to position [410, 0]
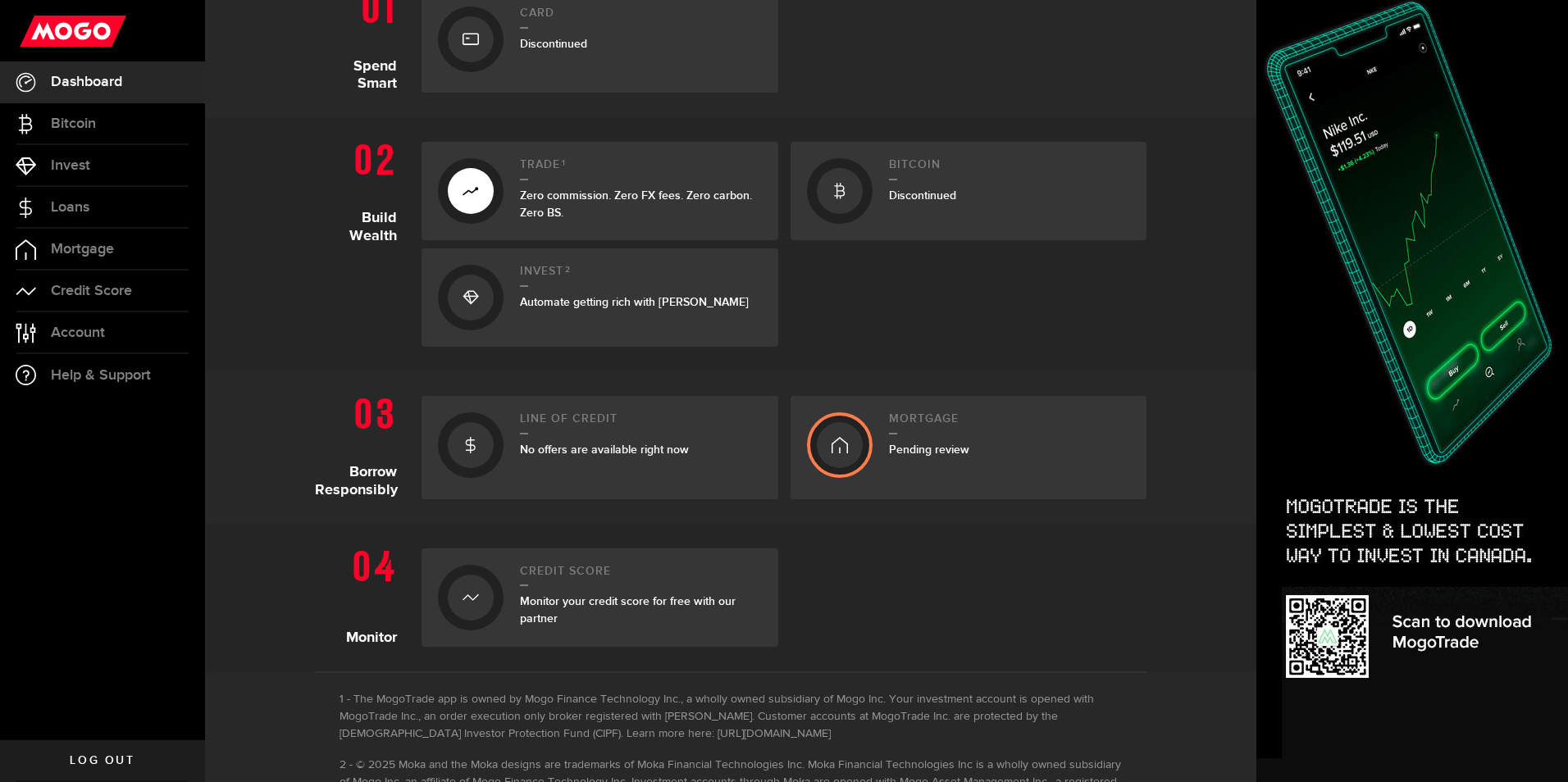
click at [549, 442] on div "No offers are available right now" at bounding box center [641, 449] width 242 height 17
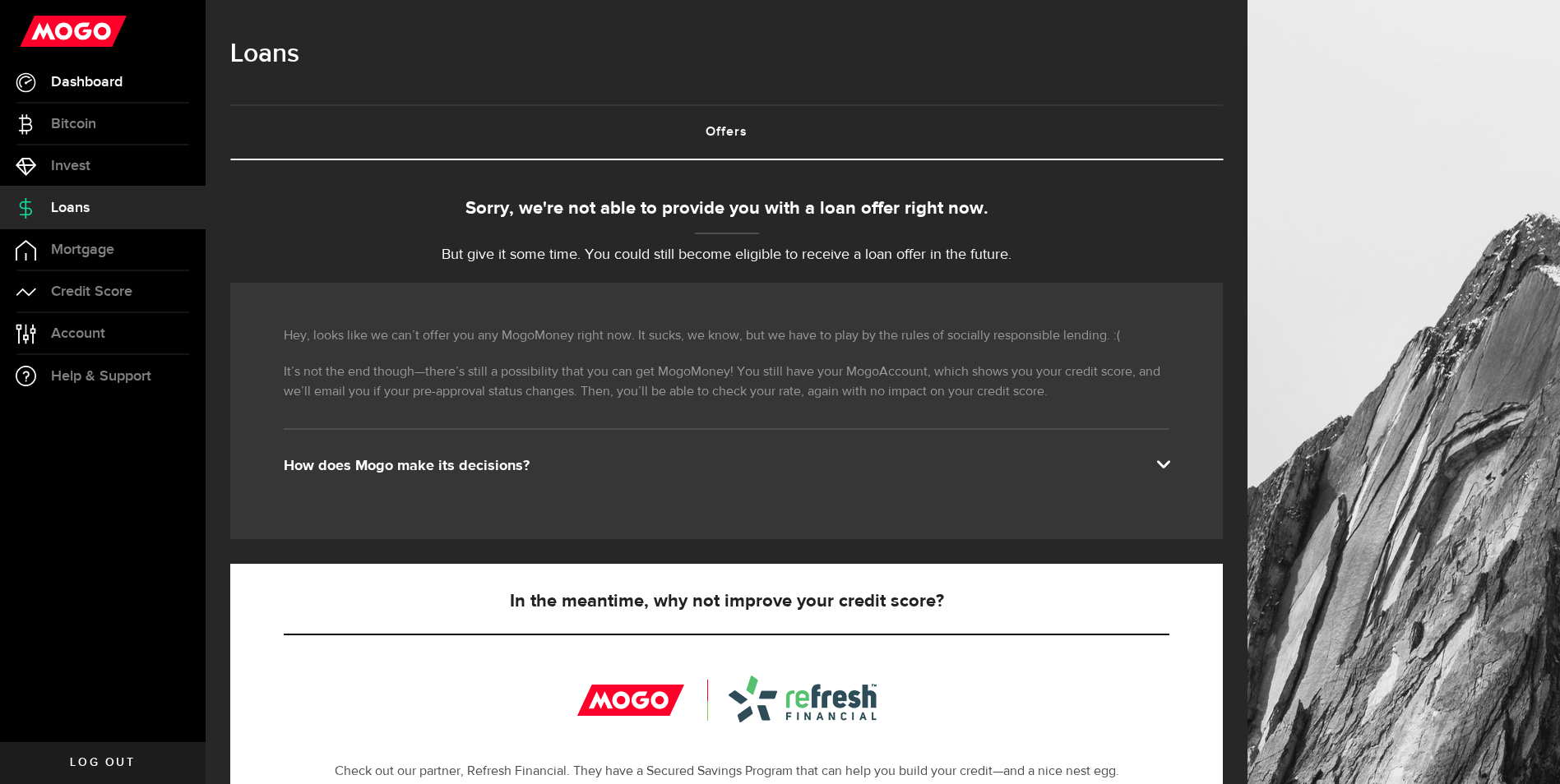
click at [83, 83] on span "Dashboard" at bounding box center [86, 81] width 71 height 15
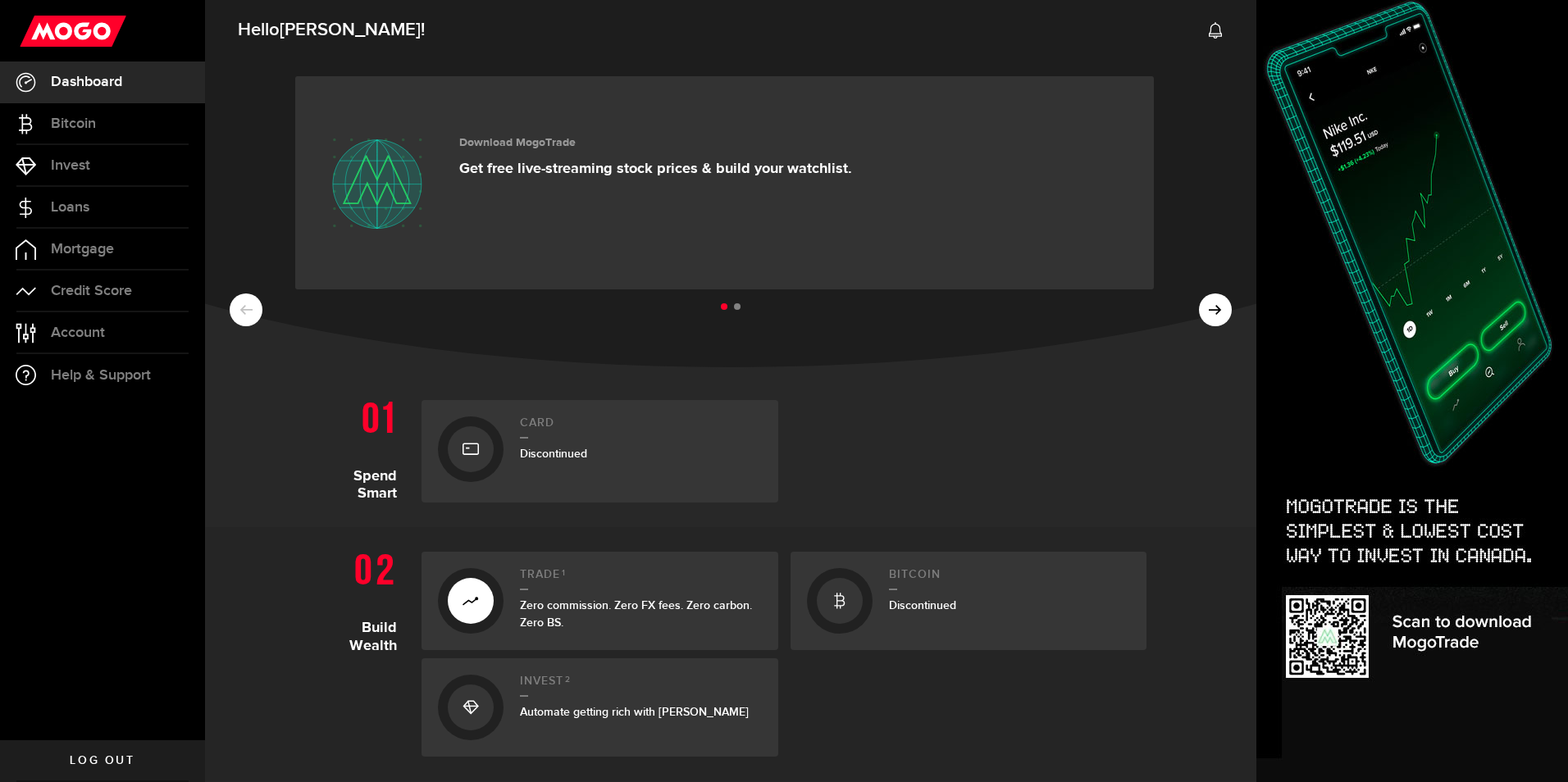
scroll to position [328, 0]
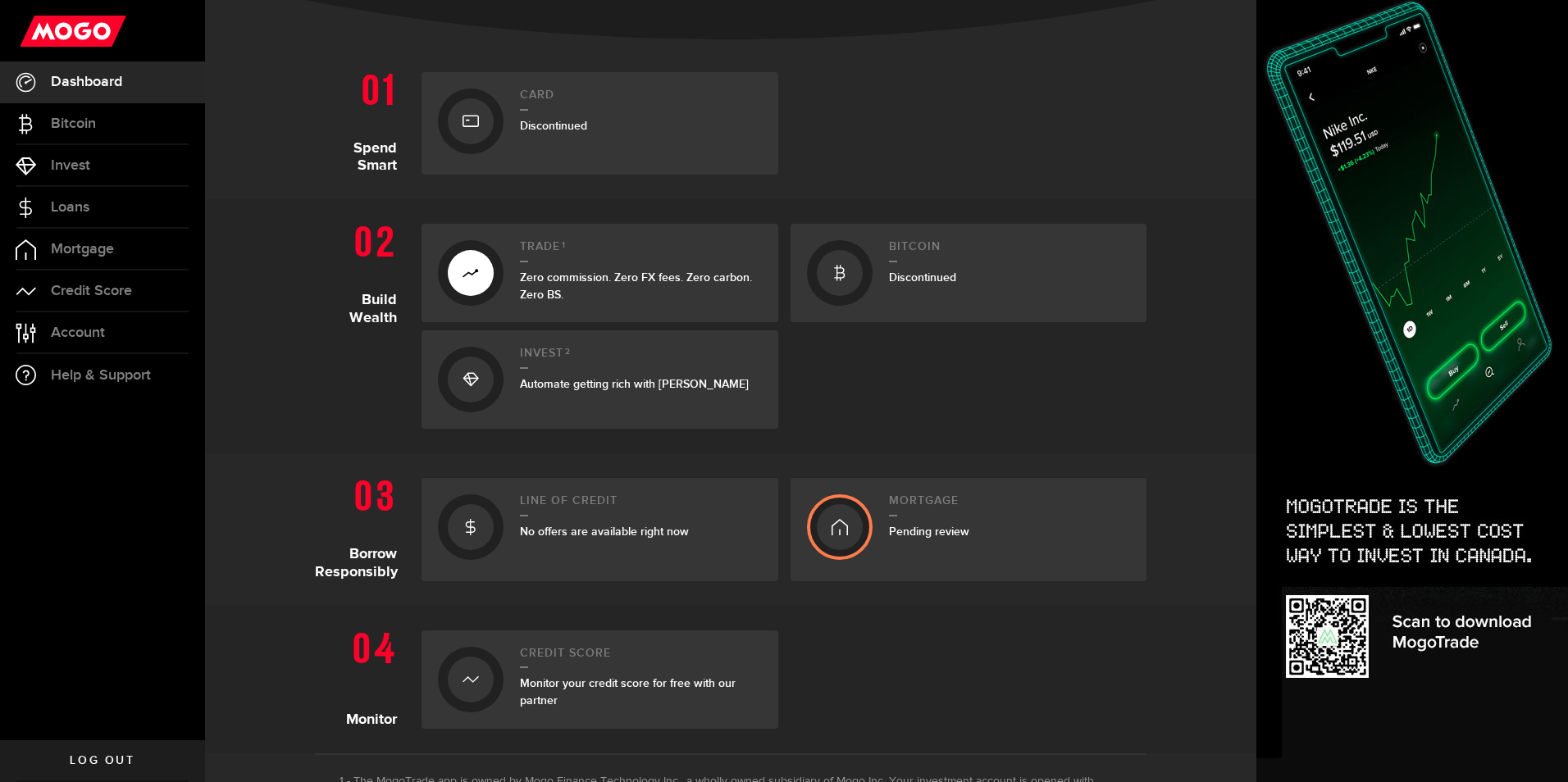
click at [1131, 151] on div at bounding box center [968, 124] width 357 height 103
click at [87, 756] on span "Log out" at bounding box center [102, 761] width 65 height 12
